Goal: Navigation & Orientation: Find specific page/section

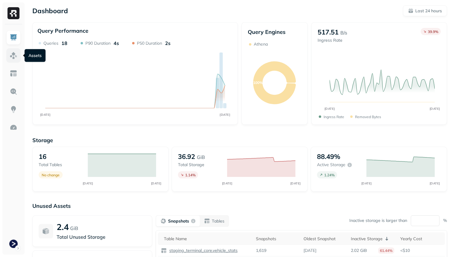
click at [14, 57] on img at bounding box center [14, 55] width 8 height 8
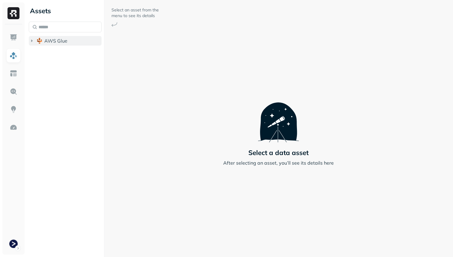
click at [54, 43] on span "AWS Glue" at bounding box center [55, 41] width 23 height 6
click at [70, 51] on span "staging_terminal_core" at bounding box center [75, 52] width 50 height 6
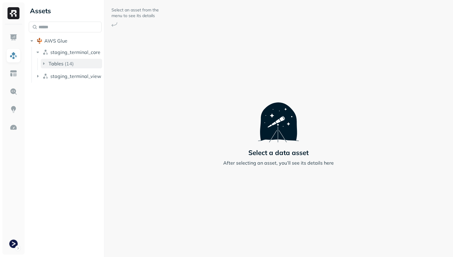
click at [73, 62] on button "Tables ( 14 )" at bounding box center [71, 64] width 61 height 10
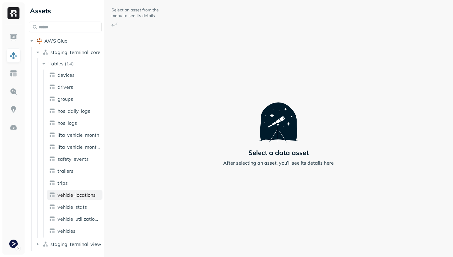
click at [87, 199] on link "vehicle_locations" at bounding box center [75, 195] width 56 height 10
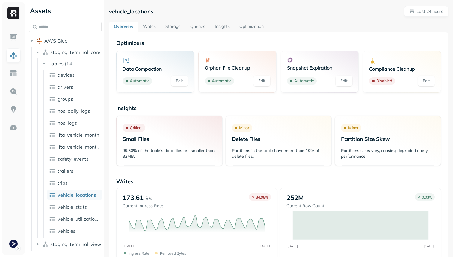
click at [177, 24] on link "Storage" at bounding box center [172, 27] width 25 height 11
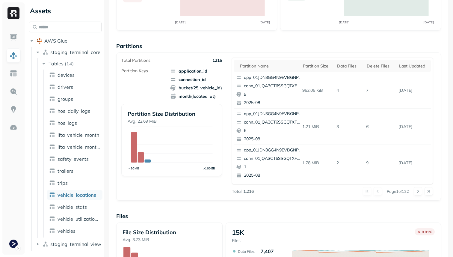
scroll to position [66, 0]
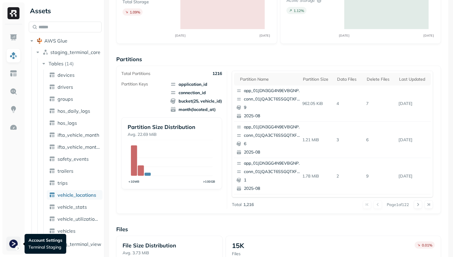
click at [10, 244] on html "Assets AWS Glue staging_terminal_core Tables ( 14 ) devices drivers groups hos_…" at bounding box center [226, 128] width 453 height 257
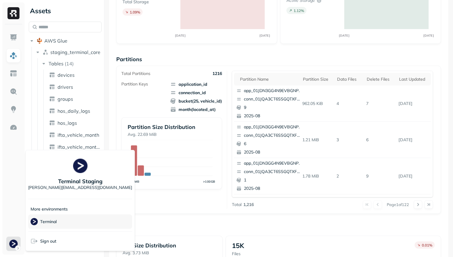
click at [55, 222] on p "Terminal" at bounding box center [48, 221] width 16 height 6
